Goal: Information Seeking & Learning: Learn about a topic

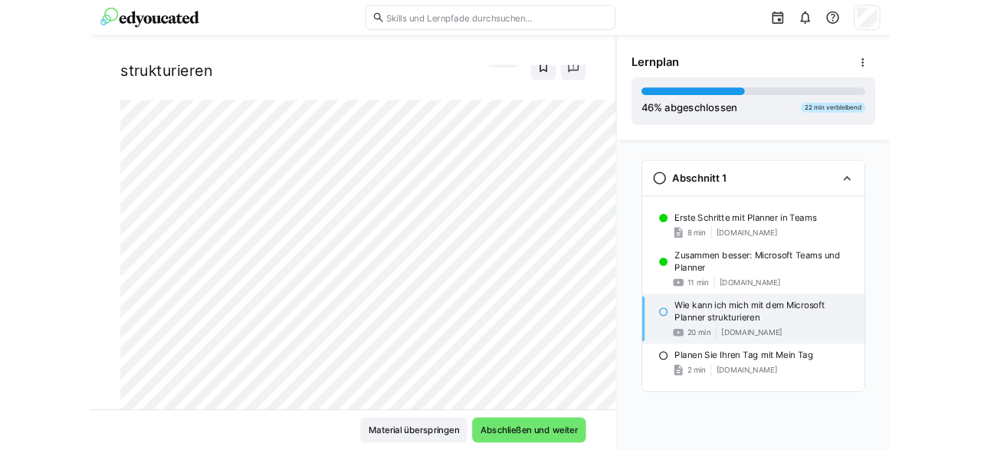
scroll to position [40, 0]
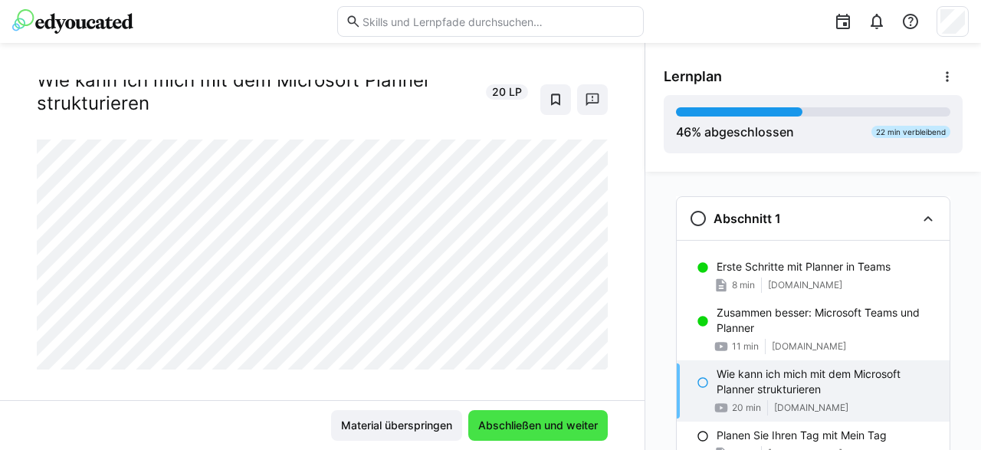
click at [545, 416] on span "Abschließen und weiter" at bounding box center [538, 425] width 140 height 31
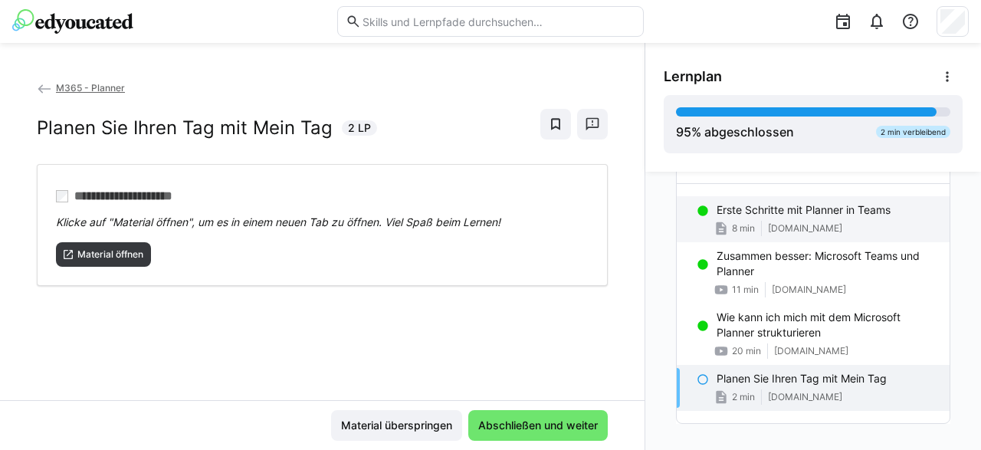
scroll to position [77, 0]
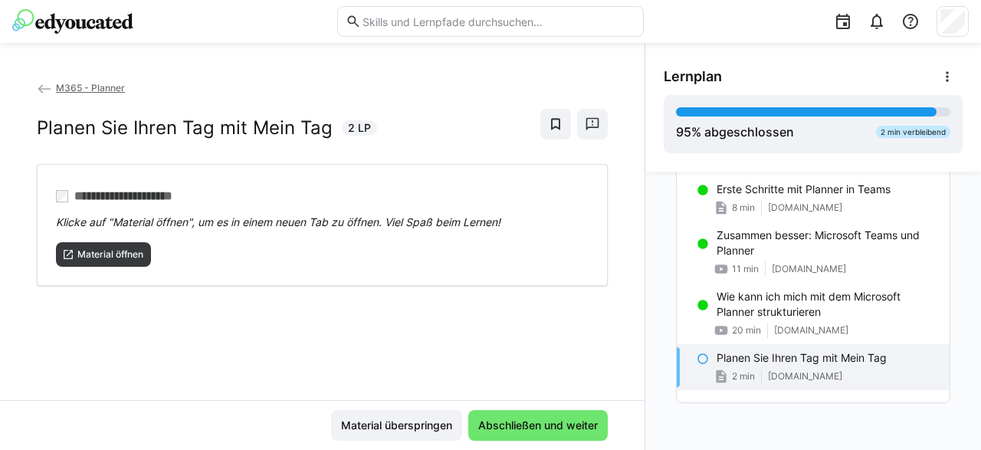
click at [798, 356] on p "Planen Sie Ihren Tag mit Mein Tag" at bounding box center [802, 357] width 170 height 15
click at [112, 253] on span "Material öffnen" at bounding box center [110, 254] width 69 height 12
click at [545, 424] on span "Abschließen und weiter" at bounding box center [538, 425] width 124 height 15
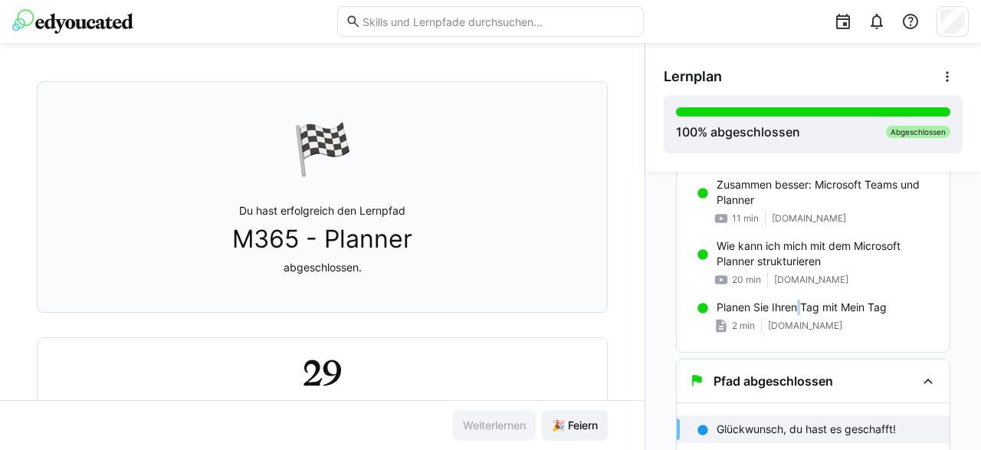
scroll to position [140, 0]
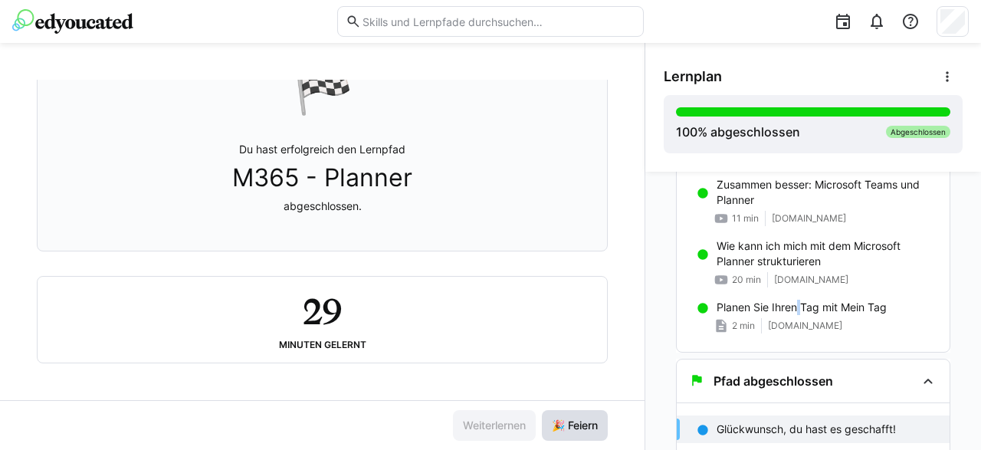
click at [586, 424] on span "🎉 Feiern" at bounding box center [575, 425] width 51 height 15
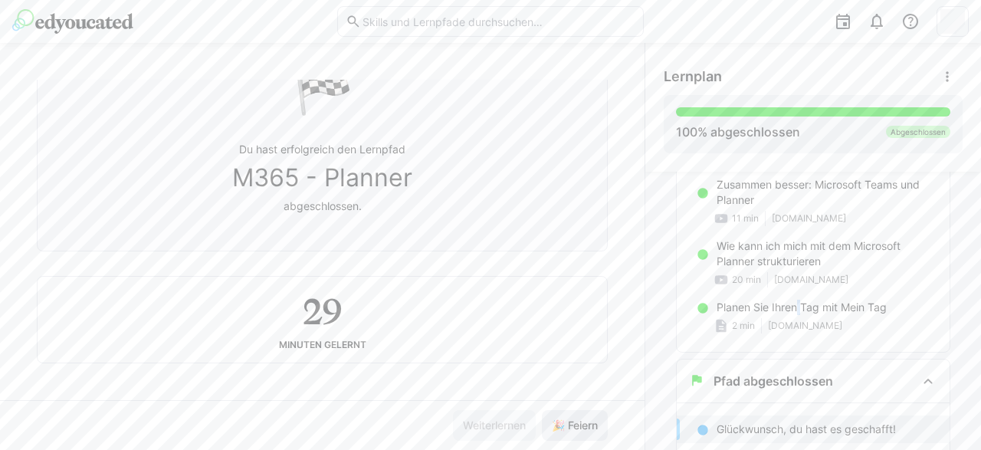
click at [586, 424] on span "🎉 Feiern" at bounding box center [575, 425] width 51 height 15
drag, startPoint x: 587, startPoint y: 424, endPoint x: 606, endPoint y: 412, distance: 22.3
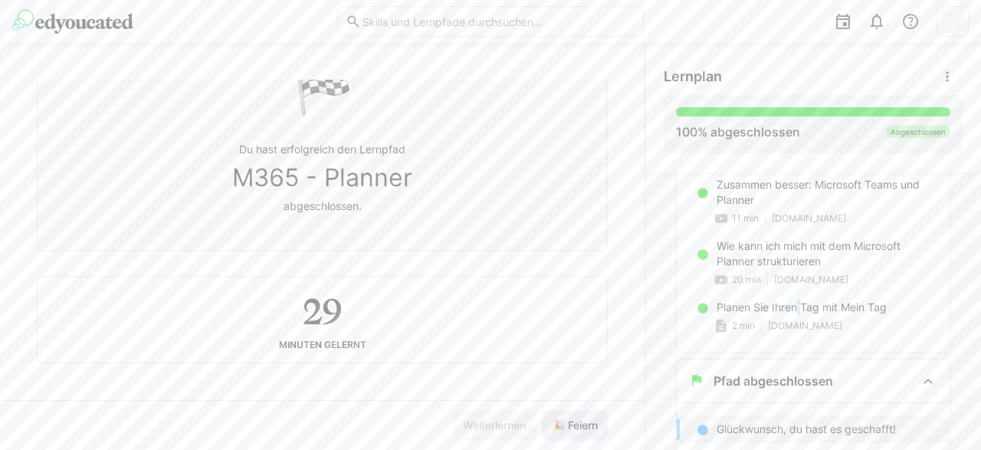
click at [588, 424] on span "🎉 Feiern" at bounding box center [575, 425] width 51 height 15
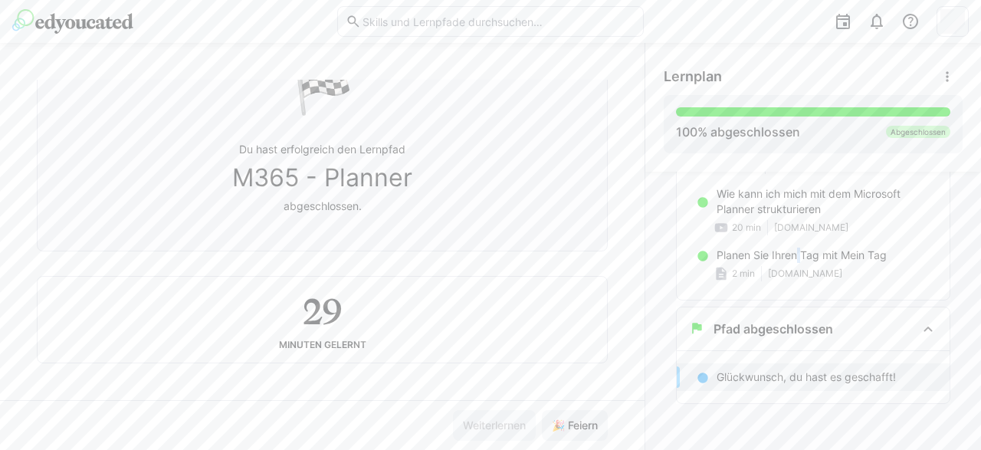
scroll to position [0, 0]
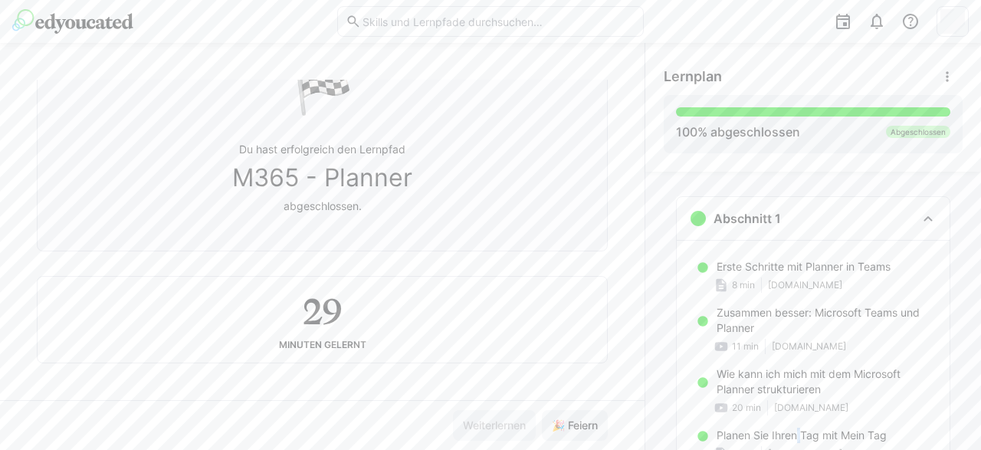
click at [72, 23] on img at bounding box center [72, 21] width 121 height 25
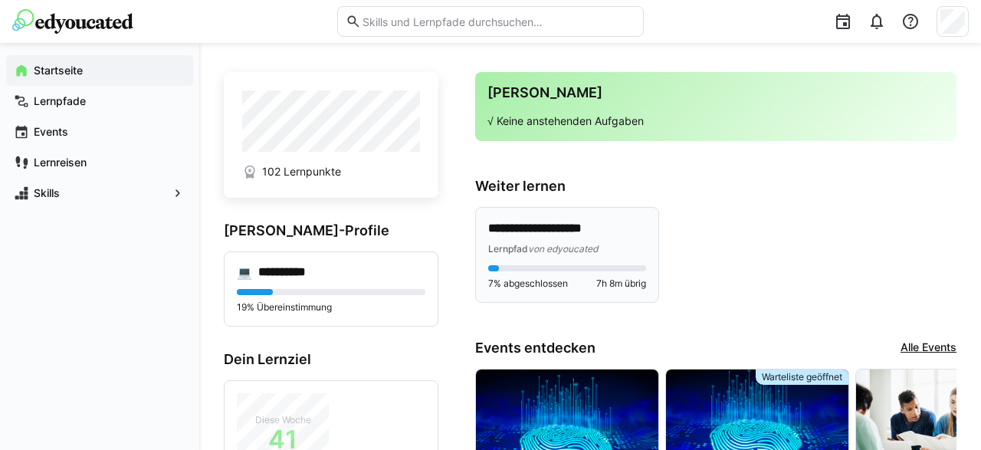
click at [585, 229] on p "**********" at bounding box center [567, 229] width 159 height 18
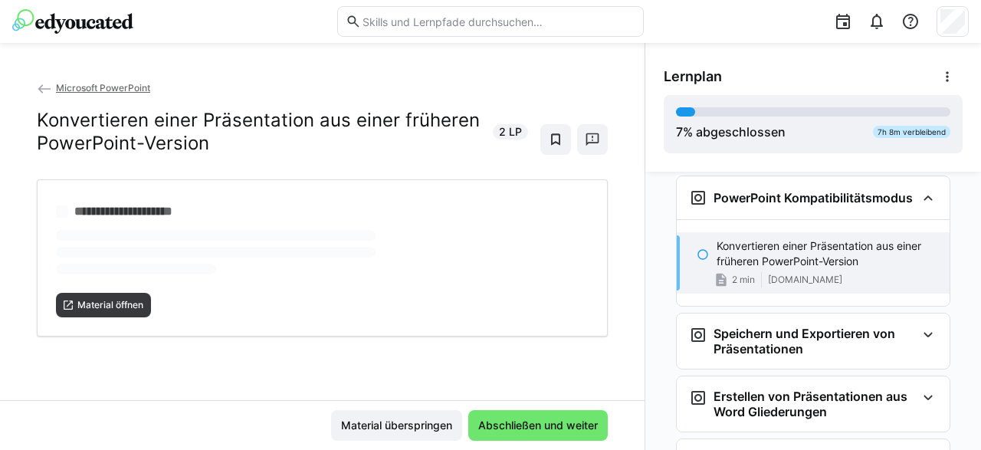
scroll to position [237, 0]
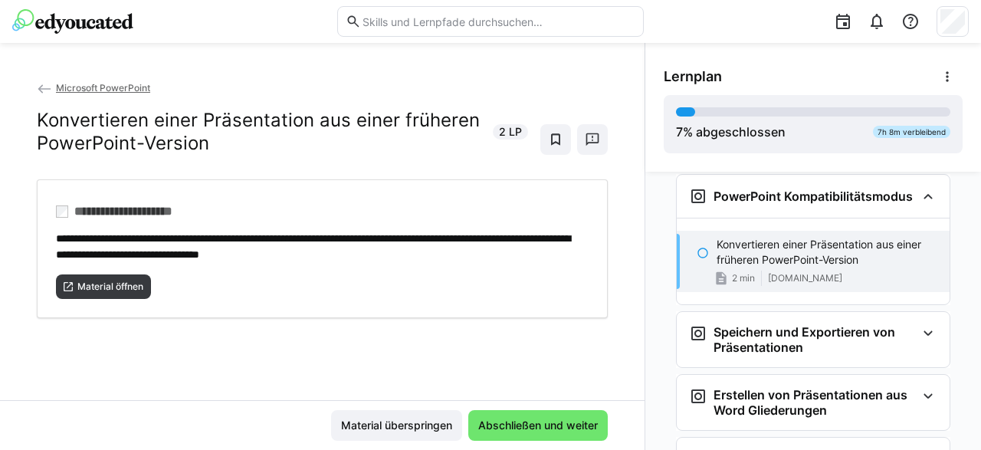
click at [757, 254] on p "Konvertieren einer Präsentation aus einer früheren PowerPoint-Version" at bounding box center [827, 252] width 221 height 31
click at [703, 253] on eds-icon at bounding box center [703, 253] width 12 height 12
click at [775, 257] on p "Konvertieren einer Präsentation aus einer früheren PowerPoint-Version" at bounding box center [827, 252] width 221 height 31
click at [513, 433] on span "Abschließen und weiter" at bounding box center [538, 425] width 124 height 15
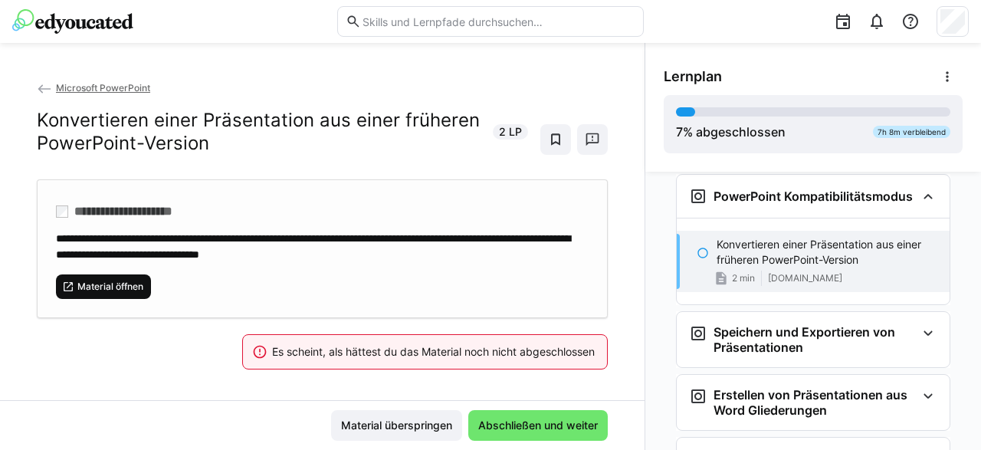
click at [94, 290] on span "Material öffnen" at bounding box center [110, 287] width 69 height 12
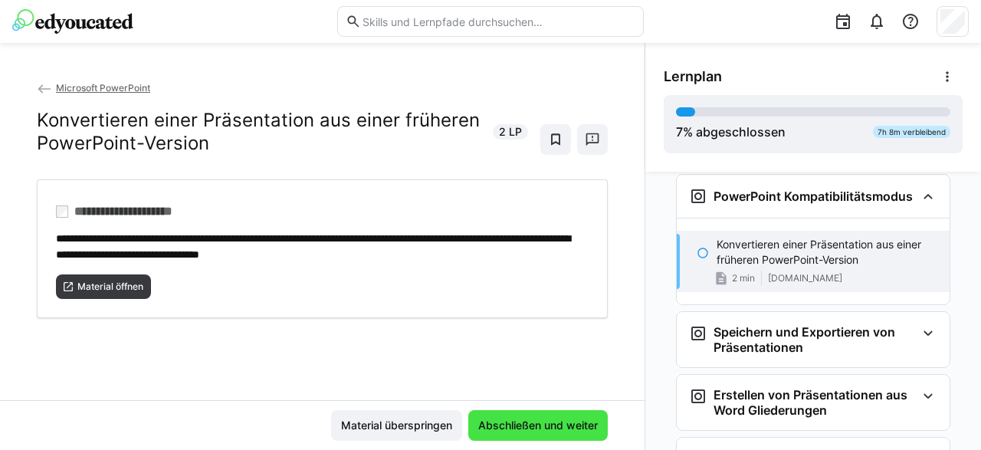
click at [557, 424] on span "Abschließen und weiter" at bounding box center [538, 425] width 124 height 15
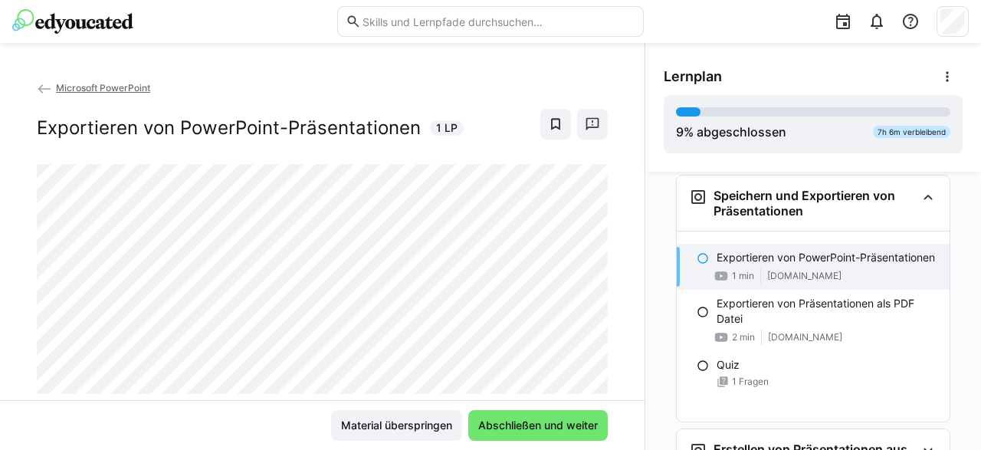
scroll to position [374, 0]
click at [96, 27] on img at bounding box center [72, 21] width 121 height 25
